Goal: Check status

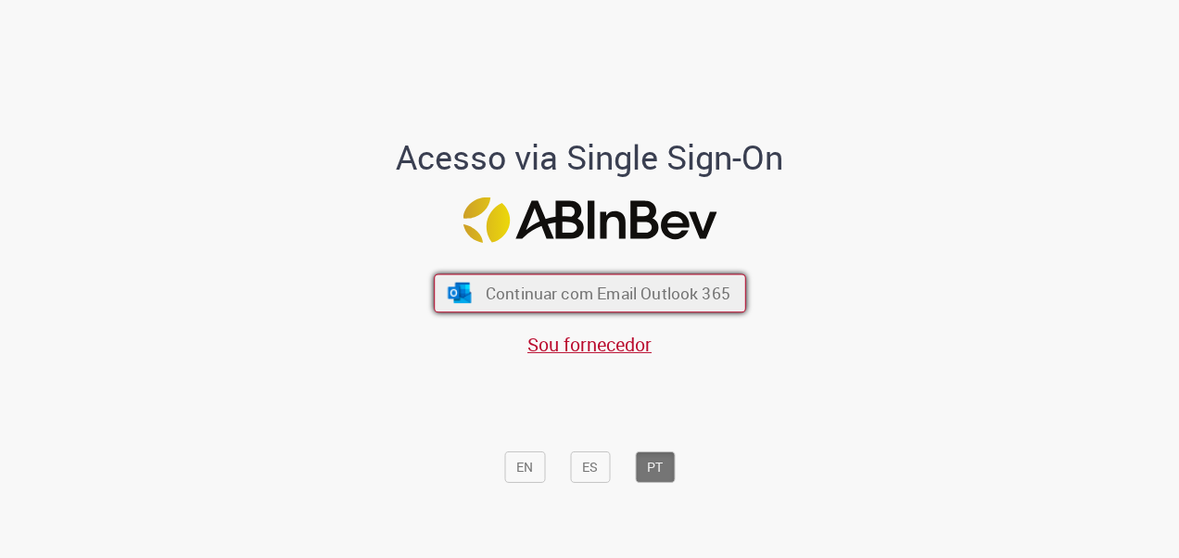
click at [525, 284] on span "Continuar com Email Outlook 365" at bounding box center [607, 292] width 245 height 21
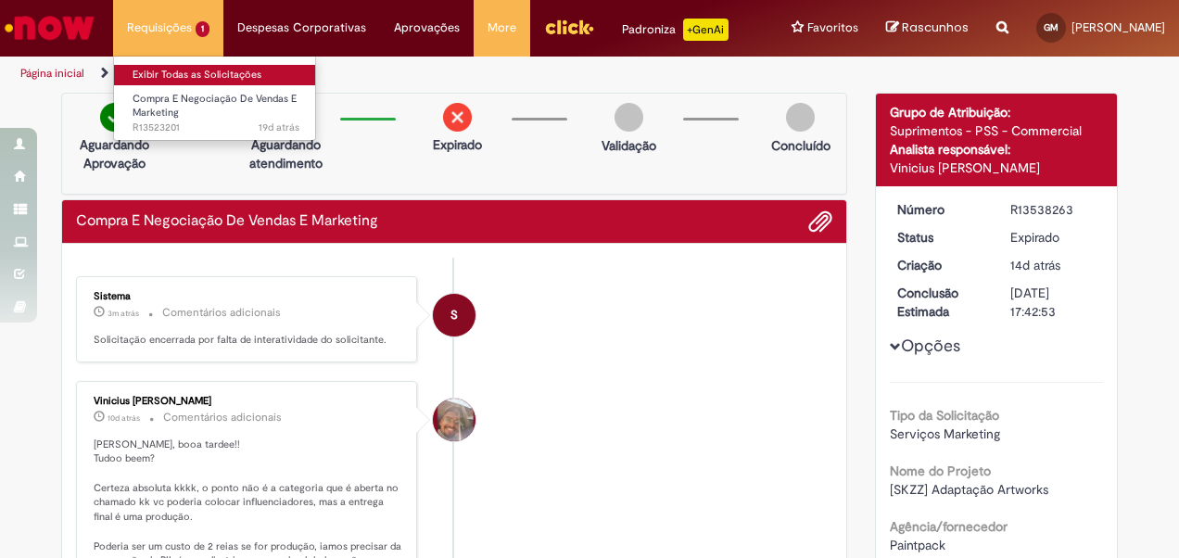
click at [206, 77] on link "Exibir Todas as Solicitações" at bounding box center [216, 75] width 204 height 20
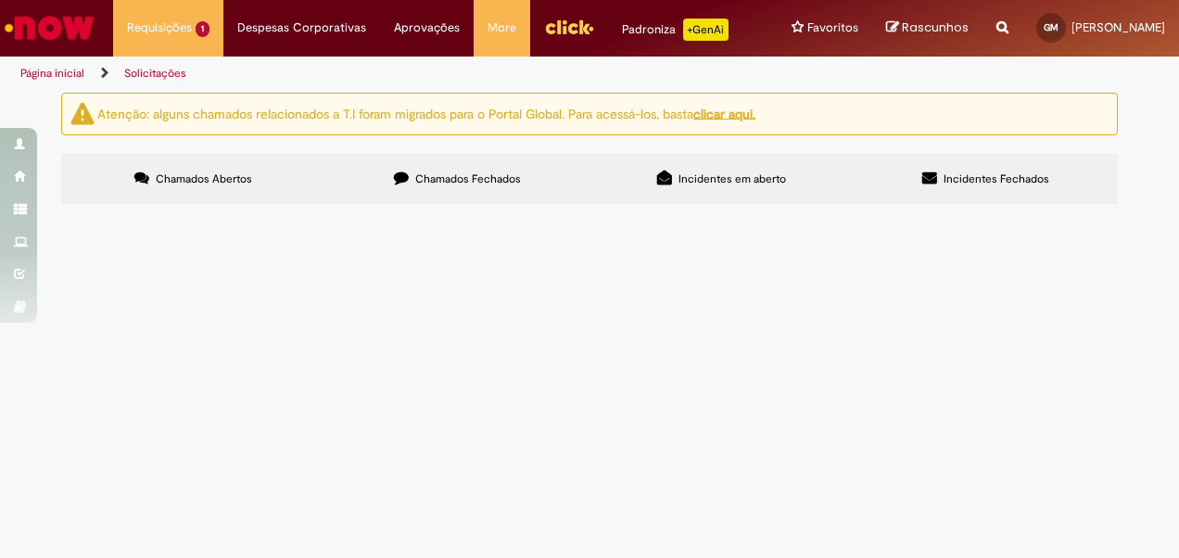
click at [0, 0] on td "Compra E Negociação De Vendas E Marketing" at bounding box center [0, 0] width 0 height 0
click at [0, 0] on span "Compra E Negociação De Vendas E Marketing" at bounding box center [0, 0] width 0 height 0
click at [0, 0] on td "Compra E Negociação De Vendas E Marketing" at bounding box center [0, 0] width 0 height 0
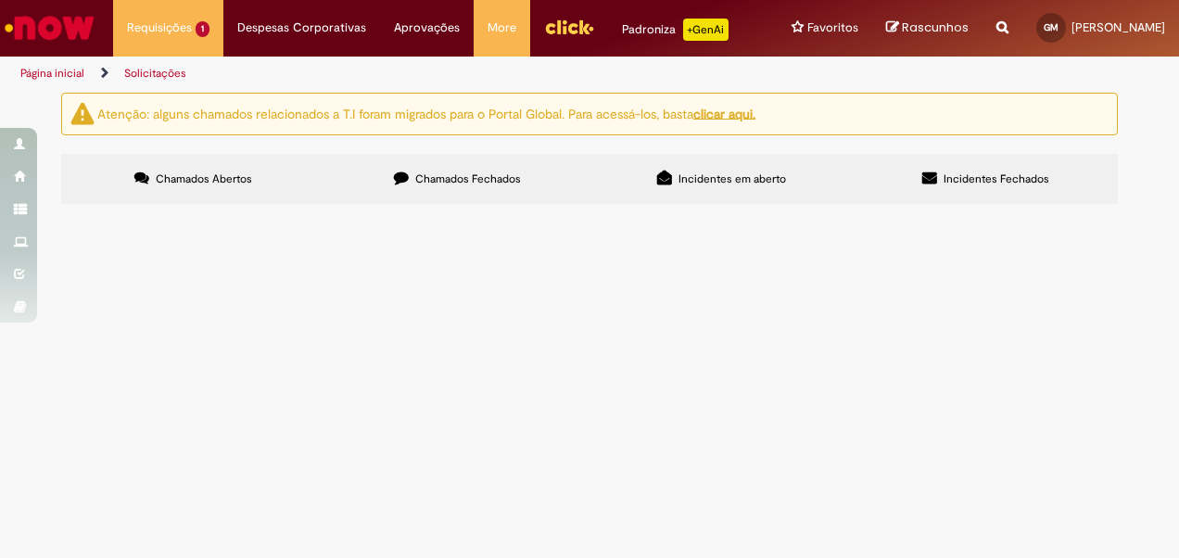
click at [0, 0] on span "Compra E Negociação De Vendas E Marketing" at bounding box center [0, 0] width 0 height 0
click at [0, 0] on td "Desenvolvimento de artes de Skol" at bounding box center [0, 0] width 0 height 0
click at [0, 0] on span "Desenvolvimento de artes de Skol" at bounding box center [0, 0] width 0 height 0
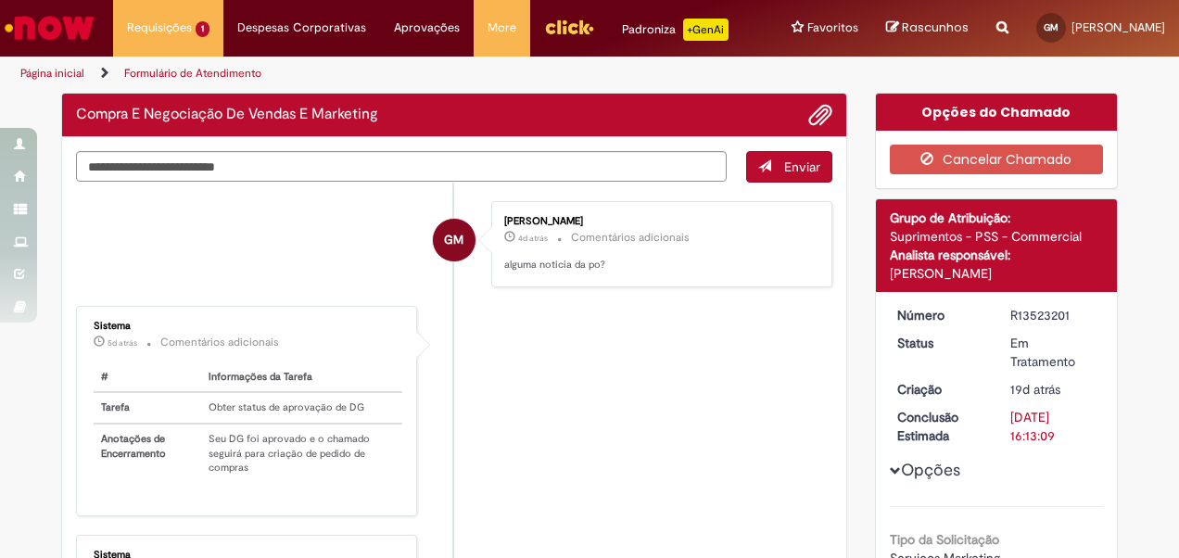
click at [364, 341] on div "Sistema 5d atrás 5 dias atrás Comentários adicionais" at bounding box center [248, 337] width 309 height 32
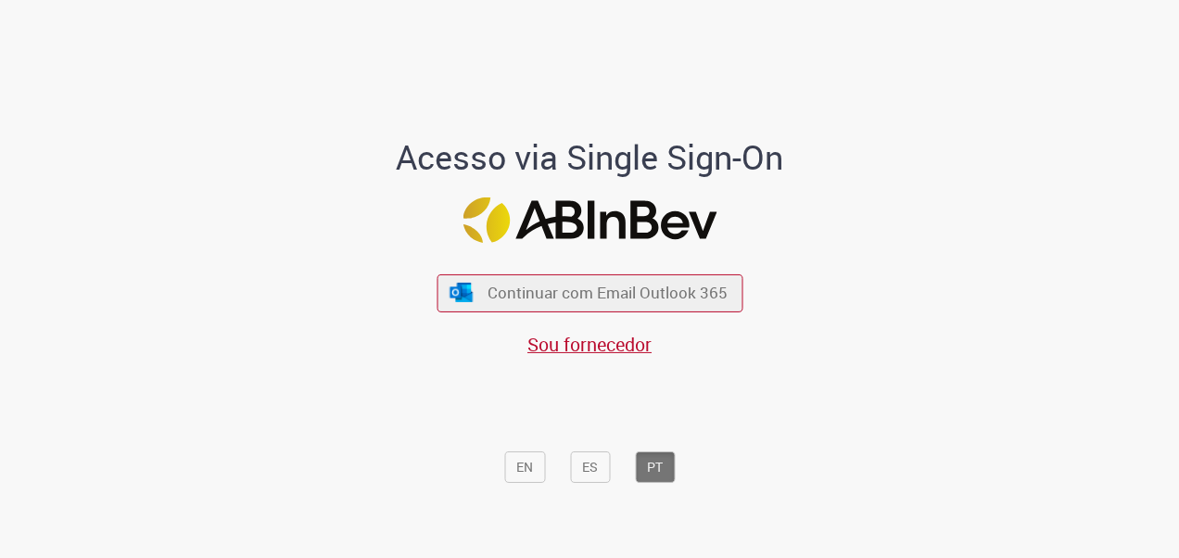
click at [540, 272] on div "Continuar com Email Outlook 365 Sou fornecedor" at bounding box center [590, 305] width 306 height 103
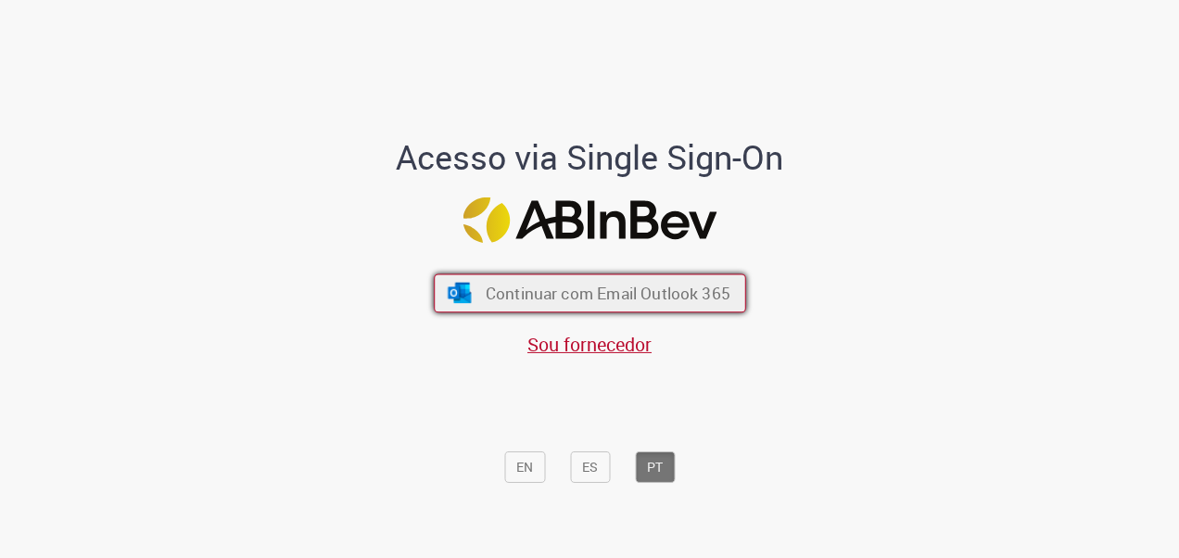
click at [543, 292] on span "Continuar com Email Outlook 365" at bounding box center [607, 292] width 245 height 21
